Goal: Entertainment & Leisure: Consume media (video, audio)

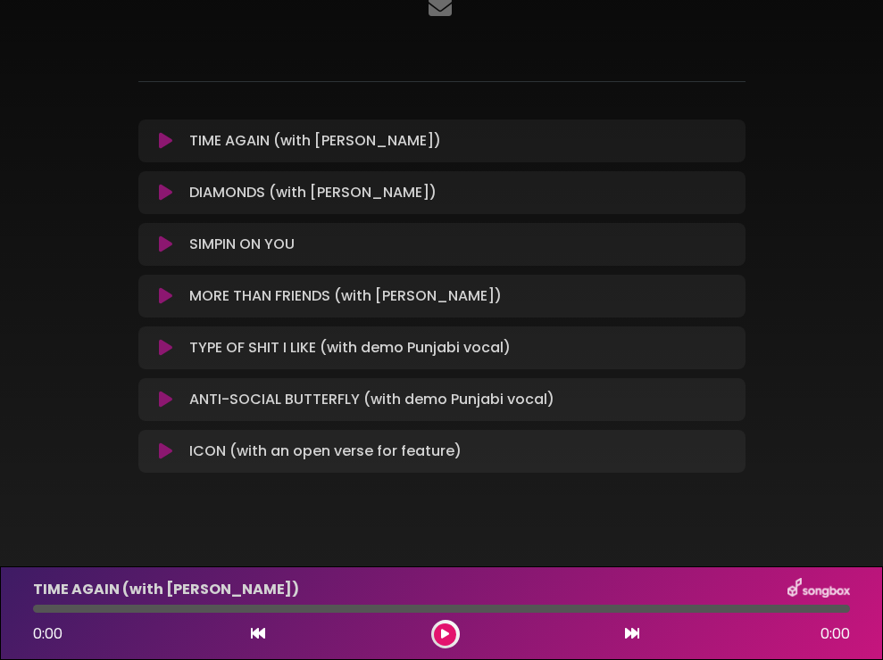
scroll to position [144, 0]
click at [162, 137] on icon at bounding box center [165, 140] width 13 height 18
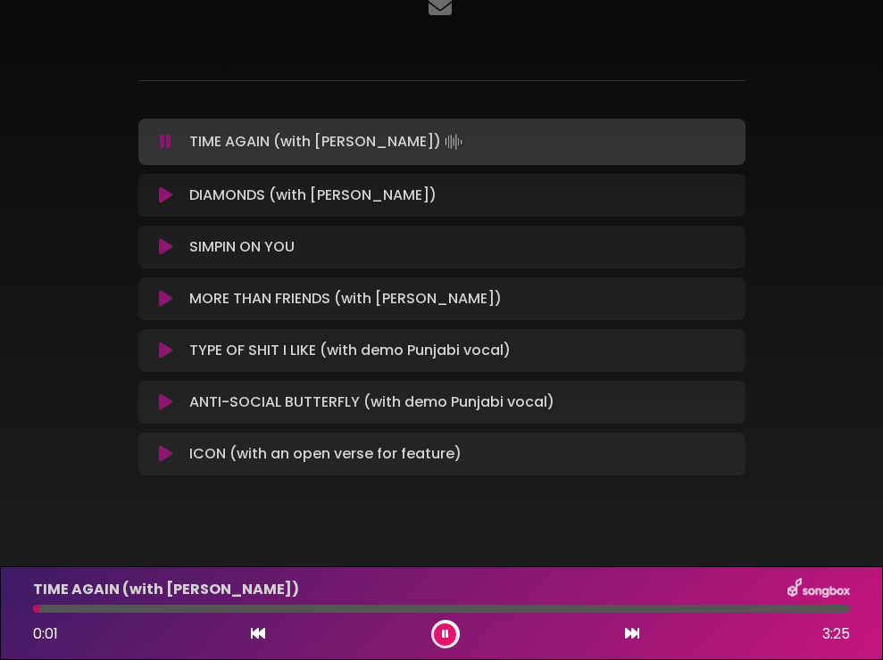
click at [218, 597] on p "TIME AGAIN (with [PERSON_NAME])" at bounding box center [166, 589] width 266 height 21
click at [226, 604] on div "TIME AGAIN (with [PERSON_NAME]) 0:01 3:25" at bounding box center [441, 613] width 838 height 71
click at [235, 613] on div "TIME AGAIN (with [PERSON_NAME]) 0:02 3:25" at bounding box center [441, 613] width 838 height 71
click at [164, 613] on div "TIME AGAIN (with [PERSON_NAME]) 0:04 3:25" at bounding box center [441, 613] width 838 height 71
drag, startPoint x: 798, startPoint y: 245, endPoint x: 250, endPoint y: 612, distance: 659.9
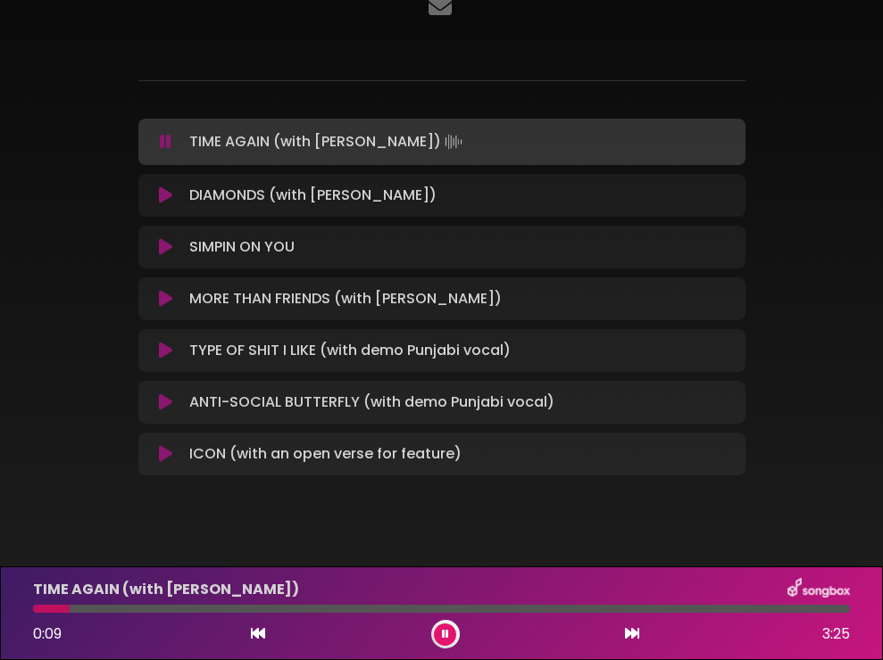
click at [250, 612] on div "TIME AGAIN (with [PERSON_NAME]) 0:09 3:25" at bounding box center [441, 613] width 838 height 71
click at [250, 612] on div at bounding box center [441, 609] width 817 height 8
click at [168, 190] on icon at bounding box center [165, 196] width 13 height 18
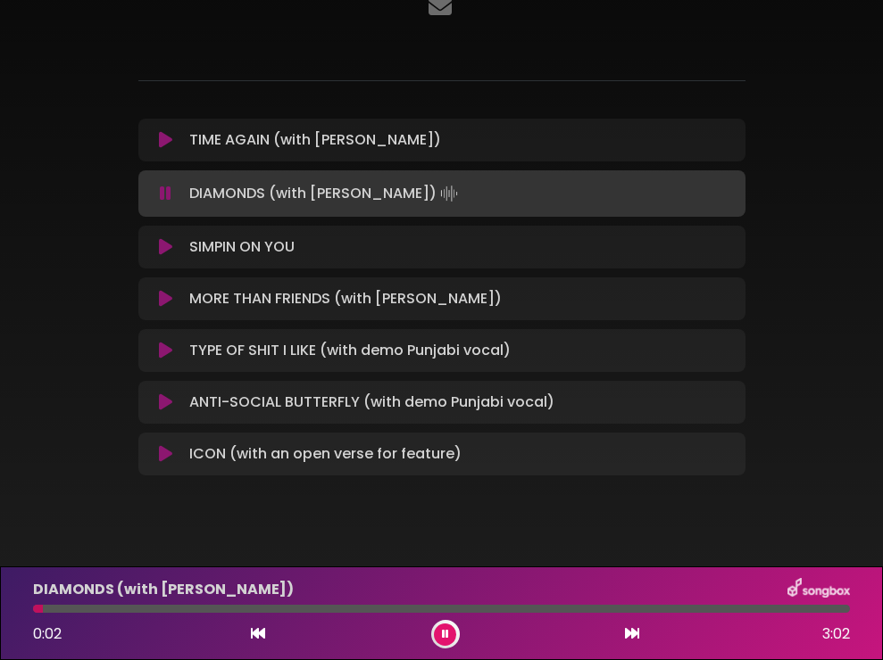
drag, startPoint x: 869, startPoint y: 212, endPoint x: 167, endPoint y: 248, distance: 703.3
click at [167, 248] on icon at bounding box center [165, 247] width 13 height 18
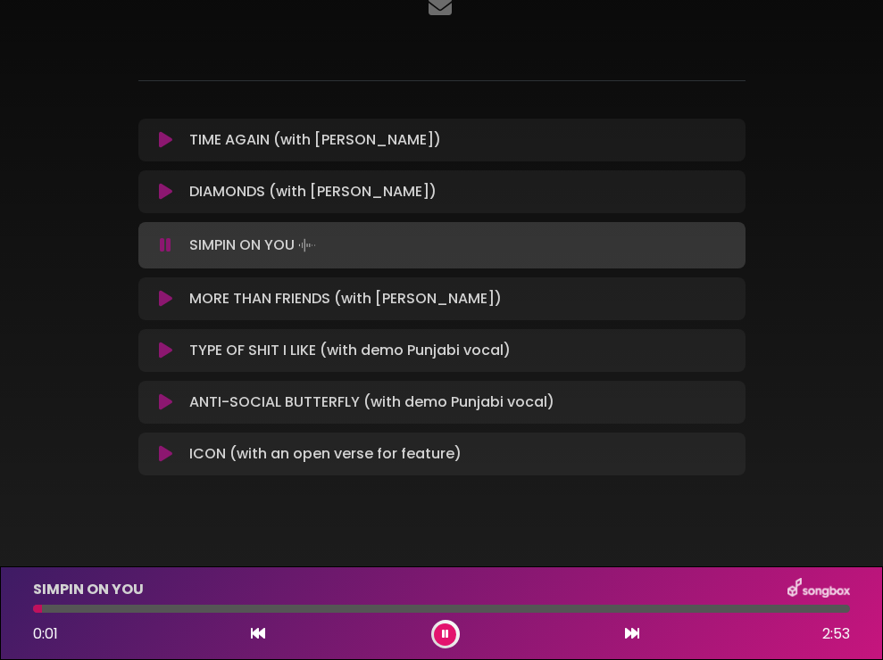
click at [444, 639] on icon at bounding box center [445, 634] width 7 height 11
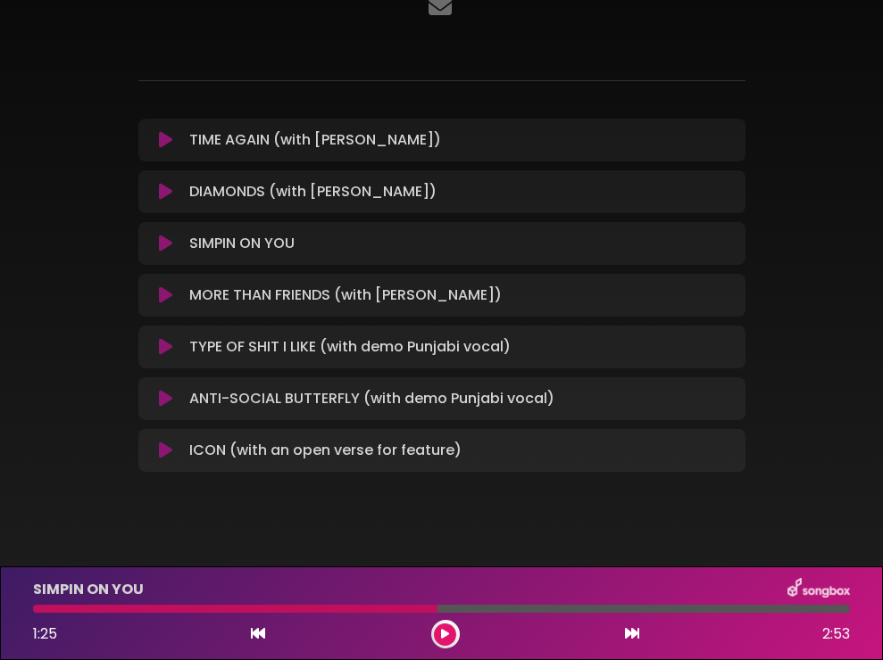
click at [454, 648] on div "1:25 2:53" at bounding box center [441, 634] width 838 height 29
click at [453, 644] on div at bounding box center [445, 634] width 29 height 29
click at [440, 634] on button at bounding box center [445, 635] width 22 height 22
click at [446, 624] on button at bounding box center [445, 635] width 22 height 22
click at [446, 632] on icon at bounding box center [445, 634] width 8 height 11
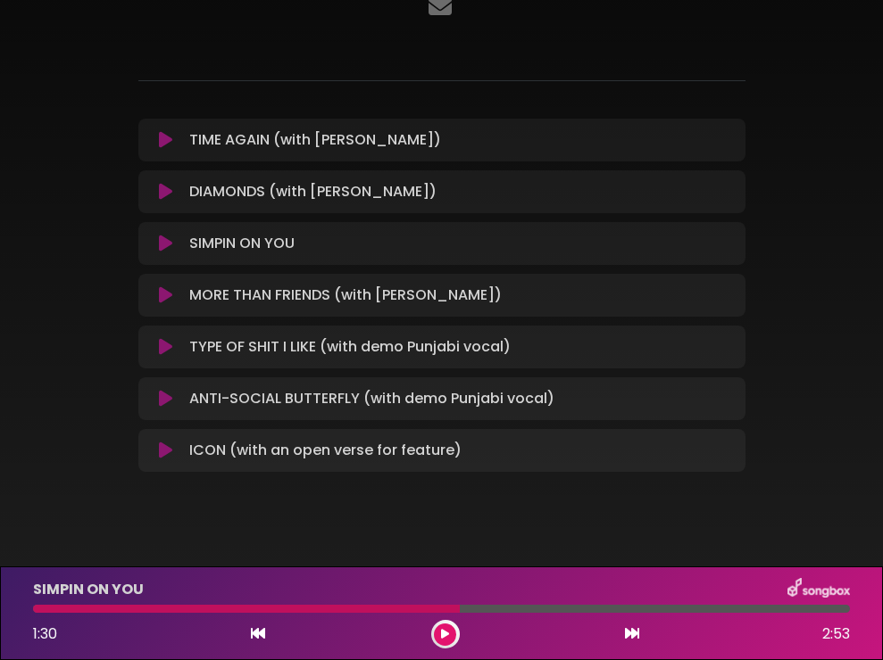
click at [162, 141] on icon at bounding box center [165, 140] width 13 height 18
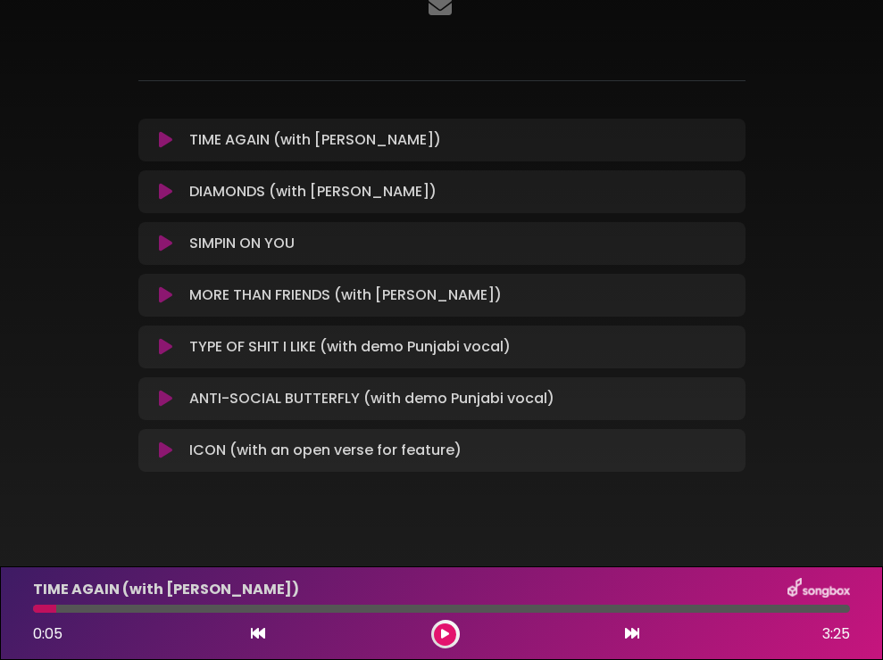
click at [162, 137] on icon at bounding box center [165, 140] width 13 height 18
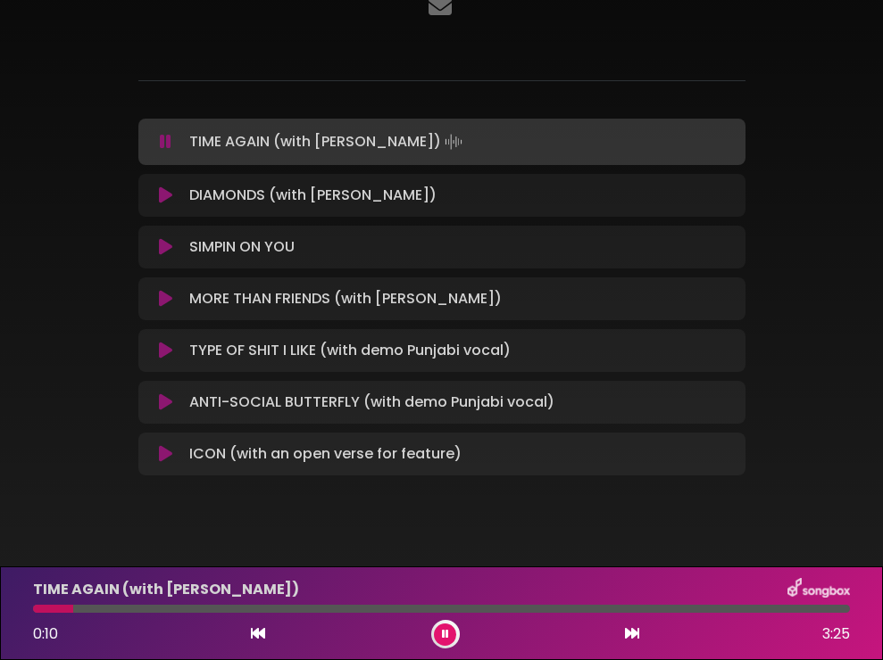
drag, startPoint x: 436, startPoint y: 4, endPoint x: 162, endPoint y: 201, distance: 336.9
click at [162, 201] on icon at bounding box center [165, 196] width 13 height 18
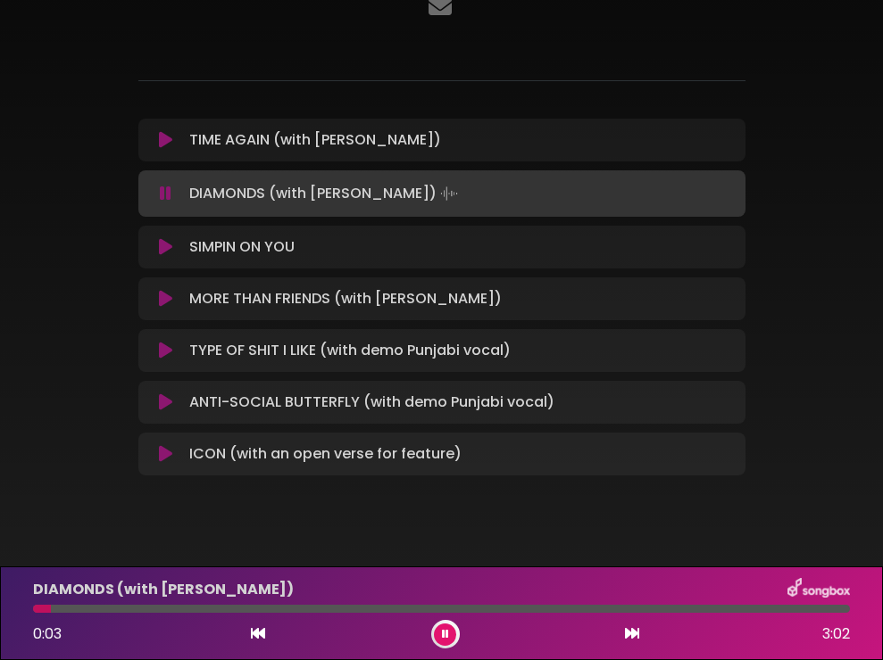
click at [179, 609] on div at bounding box center [441, 609] width 817 height 8
click at [167, 253] on icon at bounding box center [165, 247] width 13 height 18
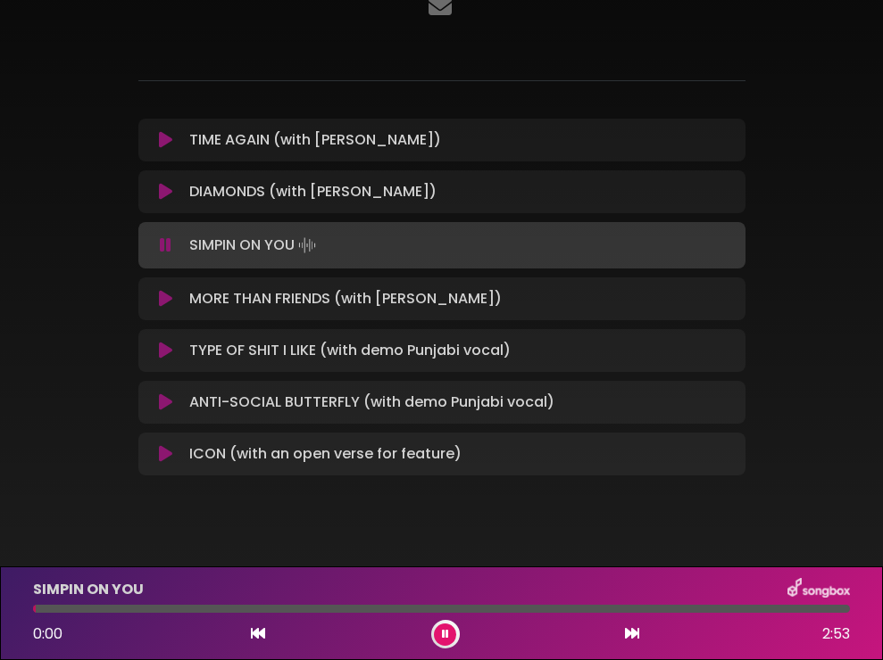
click at [199, 610] on div at bounding box center [441, 609] width 817 height 8
click at [161, 304] on icon at bounding box center [165, 299] width 13 height 18
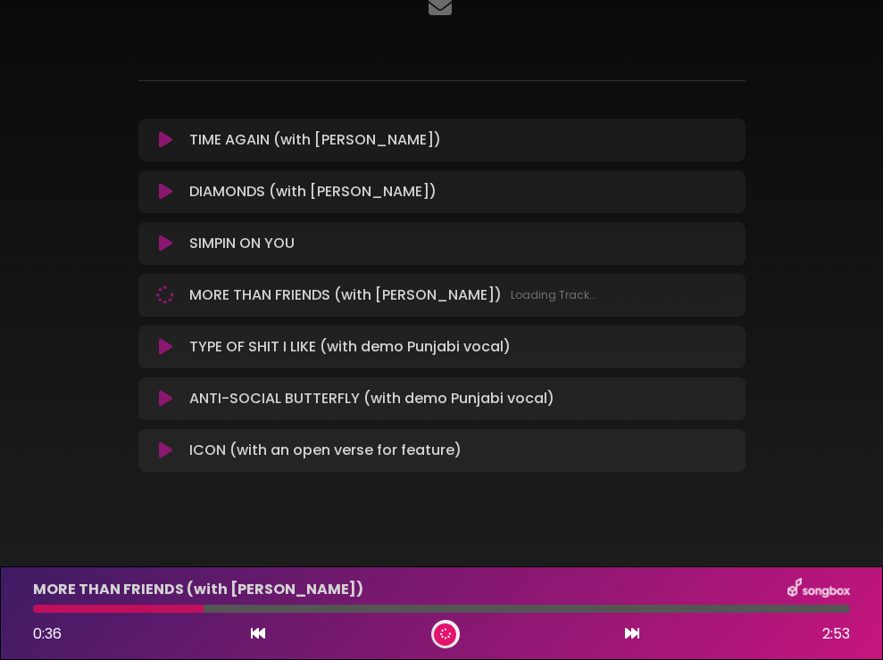
click at [273, 607] on div at bounding box center [441, 609] width 817 height 8
